Goal: Check status: Check status

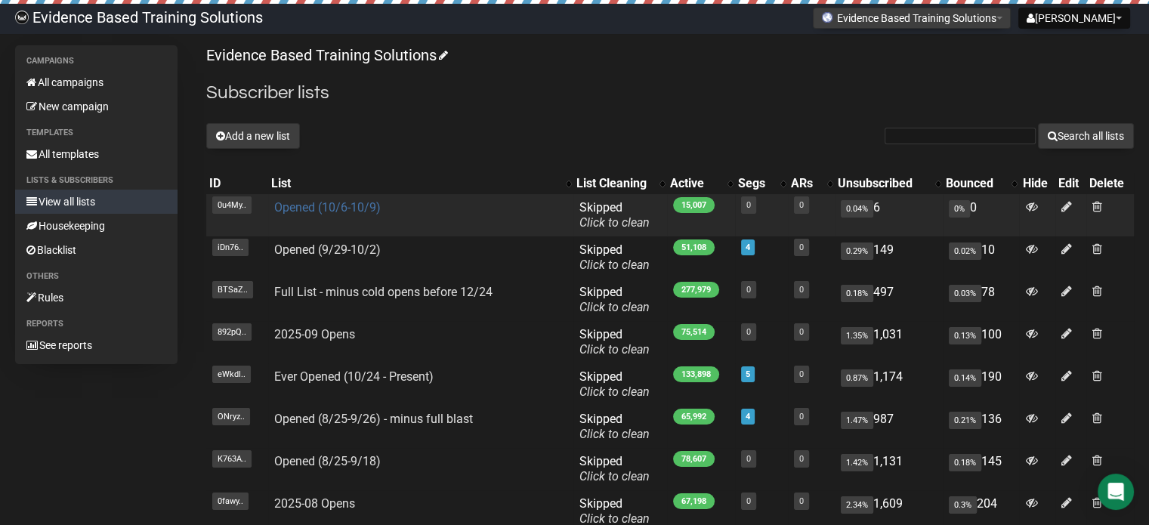
click at [335, 204] on link "Opened (10/6-10/9)" at bounding box center [327, 207] width 106 height 14
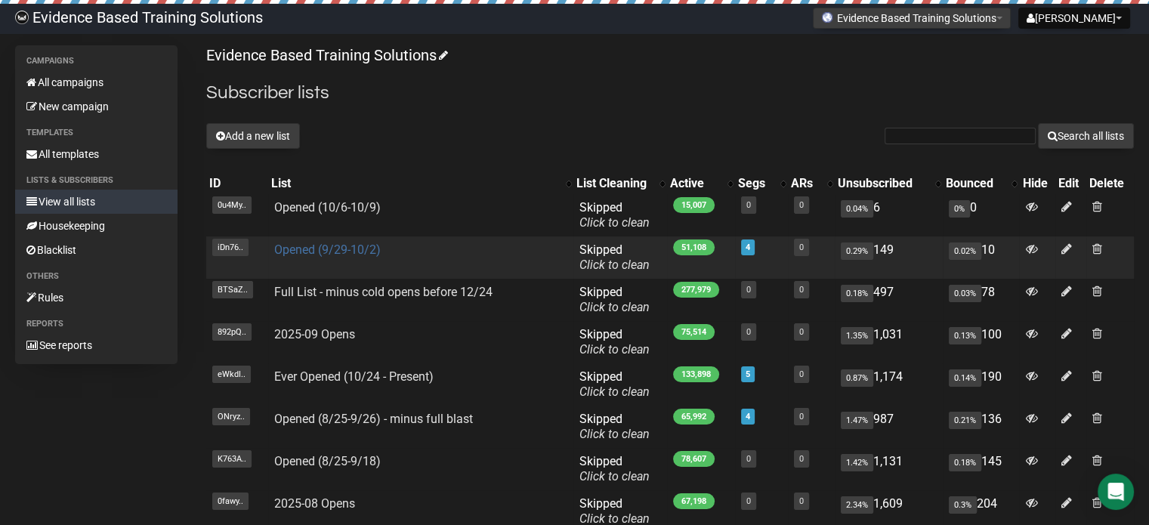
click at [325, 245] on link "Opened (9/29-10/2)" at bounding box center [327, 249] width 106 height 14
